Goal: Task Accomplishment & Management: Complete application form

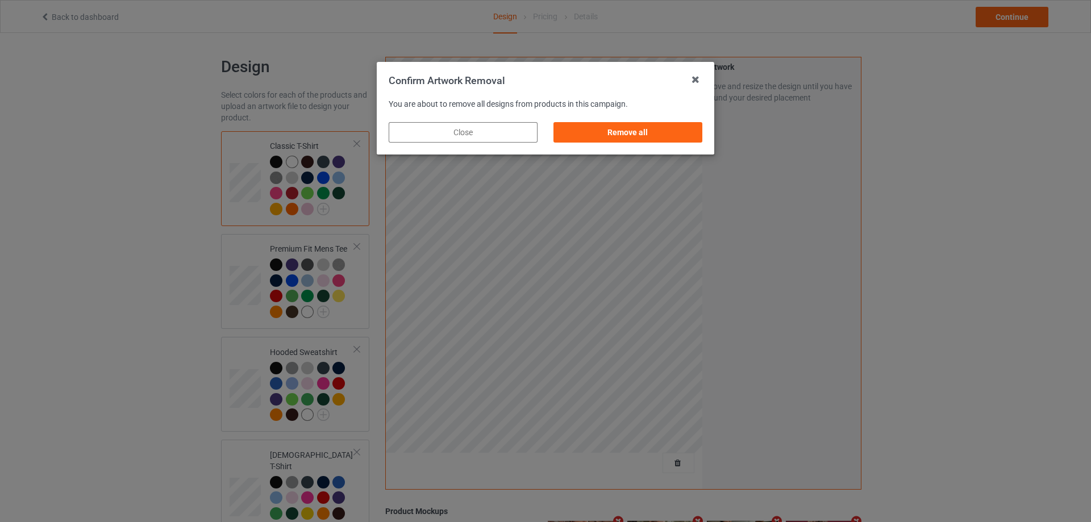
click at [670, 143] on div "Remove all" at bounding box center [627, 132] width 165 height 36
click at [691, 139] on div "Remove all" at bounding box center [627, 132] width 149 height 20
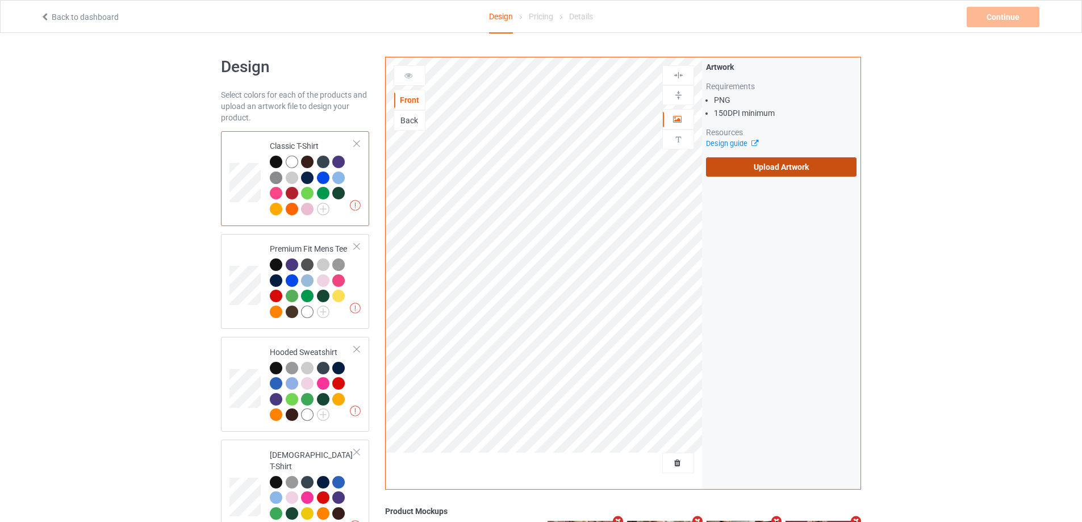
click at [749, 164] on label "Upload Artwork" at bounding box center [781, 166] width 151 height 19
click at [0, 0] on input "Upload Artwork" at bounding box center [0, 0] width 0 height 0
click at [744, 176] on label "Upload Artwork" at bounding box center [781, 166] width 151 height 19
click at [0, 0] on input "Upload Artwork" at bounding box center [0, 0] width 0 height 0
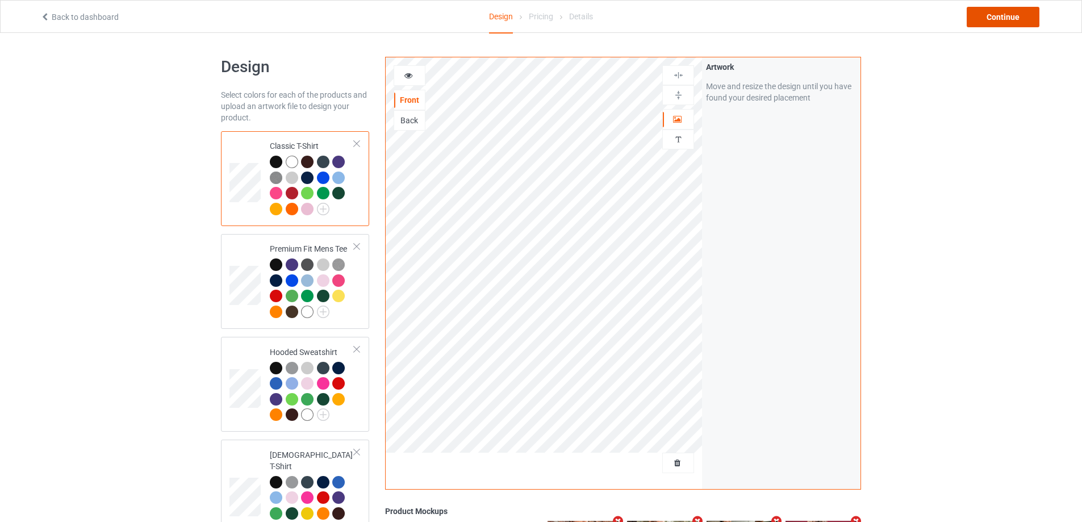
click at [999, 15] on div "Continue" at bounding box center [1003, 17] width 73 height 20
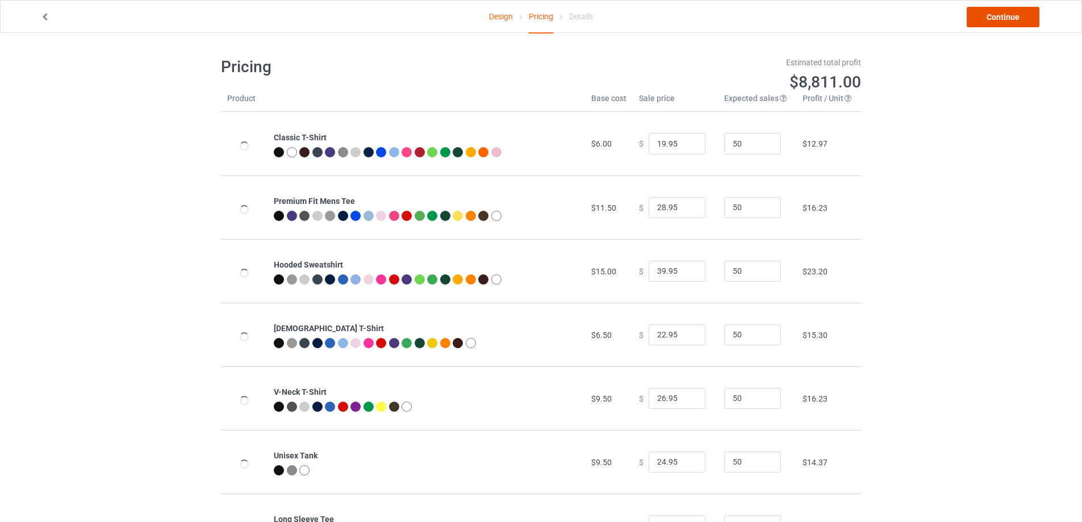
click at [999, 15] on link "Continue" at bounding box center [1003, 17] width 73 height 20
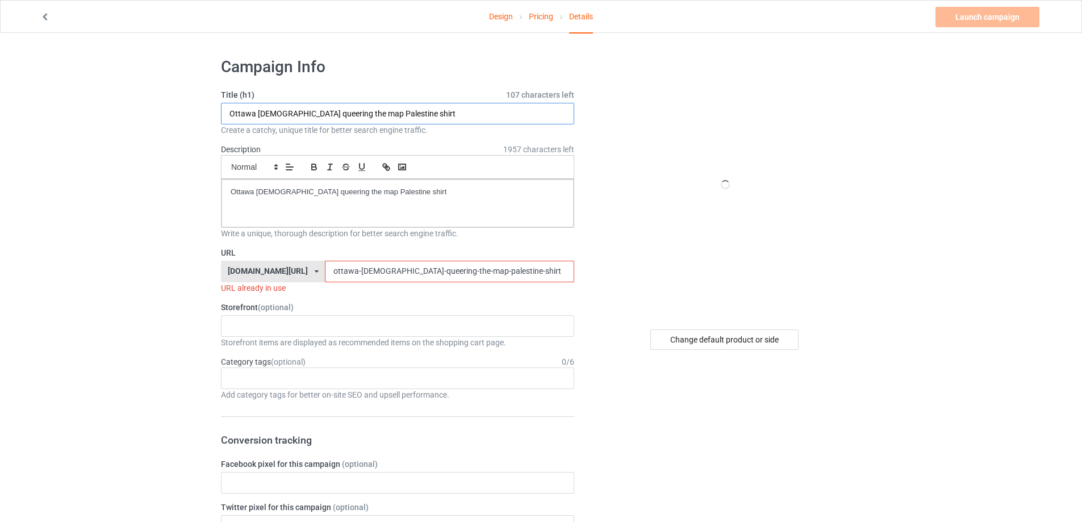
drag, startPoint x: 174, startPoint y: 142, endPoint x: 409, endPoint y: 213, distance: 244.6
paste input "[PERSON_NAME] ussr cccp"
type input "[PERSON_NAME] ussr cccp shirt"
drag, startPoint x: 351, startPoint y: 205, endPoint x: 56, endPoint y: 205, distance: 294.3
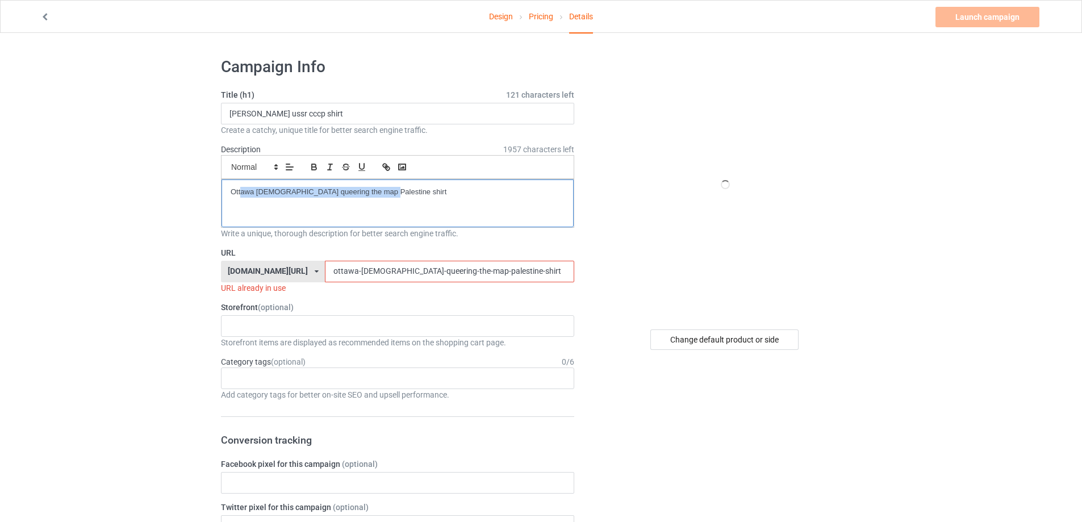
drag, startPoint x: 491, startPoint y: 261, endPoint x: 253, endPoint y: 275, distance: 238.5
click at [258, 276] on div "[DOMAIN_NAME][URL] [DOMAIN_NAME][URL] [DOMAIN_NAME][URL] 5cd2f964b197f721e1cad2…" at bounding box center [397, 272] width 353 height 22
paste input "[PERSON_NAME]-[GEOGRAPHIC_DATA]-cccp"
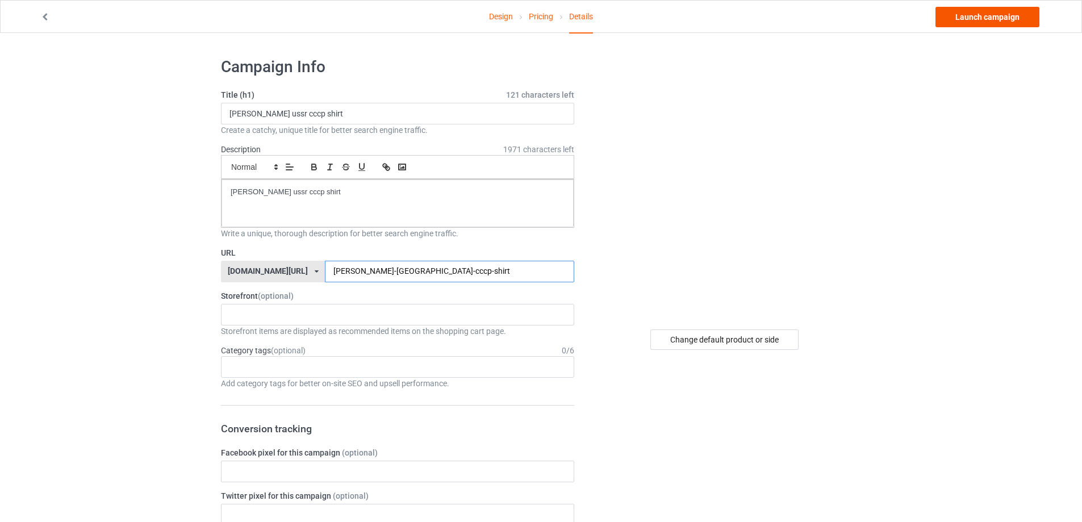
type input "[PERSON_NAME]-[GEOGRAPHIC_DATA]-cccp-shirt"
click at [1001, 22] on link "Launch campaign" at bounding box center [988, 17] width 104 height 20
